Goal: Transaction & Acquisition: Purchase product/service

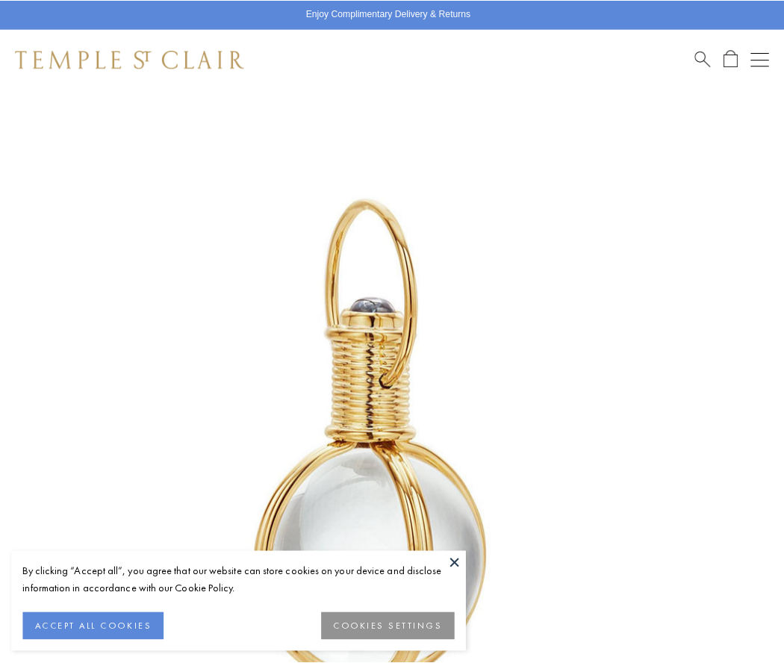
scroll to position [387, 0]
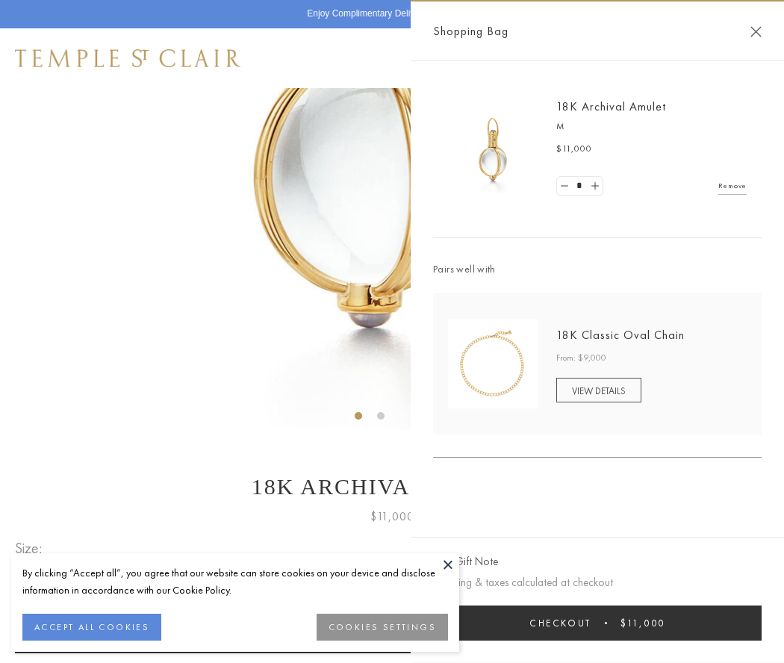
click at [598, 623] on button "Checkout $11,000" at bounding box center [597, 623] width 329 height 35
